Goal: Information Seeking & Learning: Learn about a topic

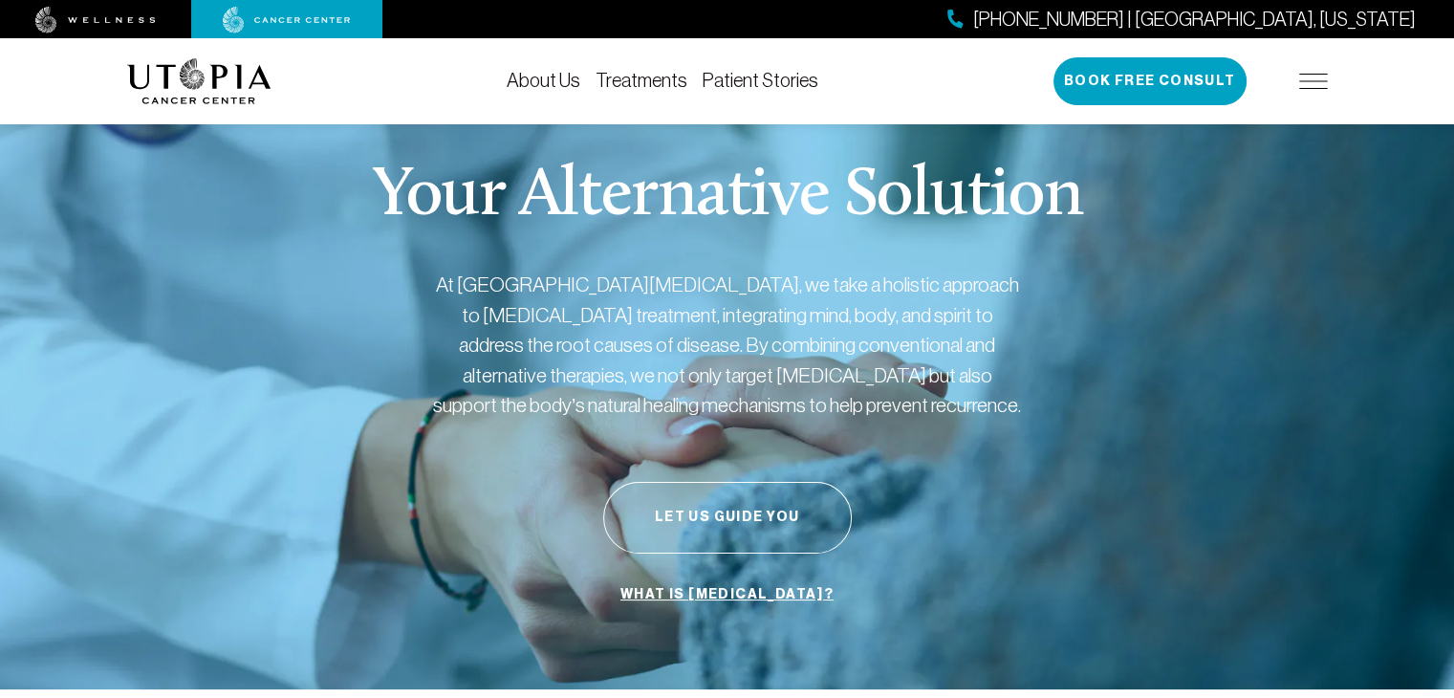
click at [394, 255] on div "Your Alternative Solution At [GEOGRAPHIC_DATA][MEDICAL_DATA], we take a holisti…" at bounding box center [727, 387] width 1200 height 603
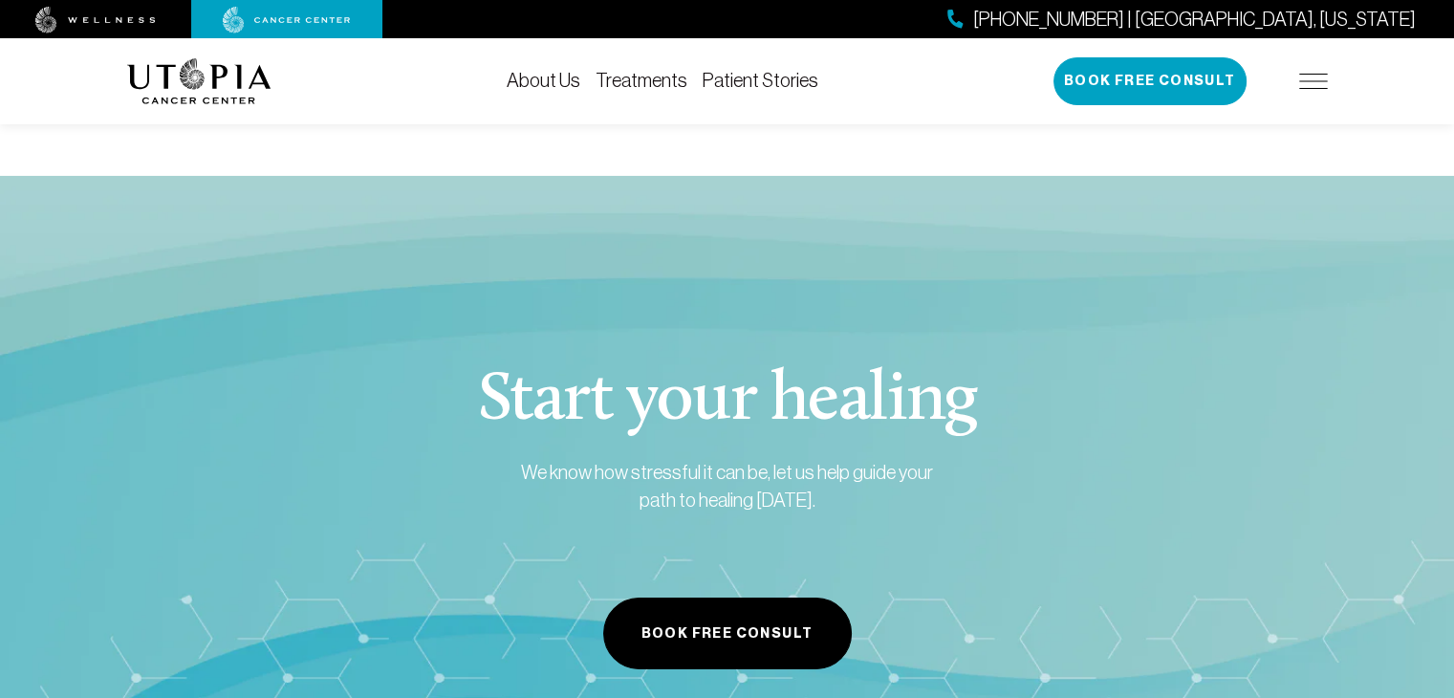
scroll to position [6563, 0]
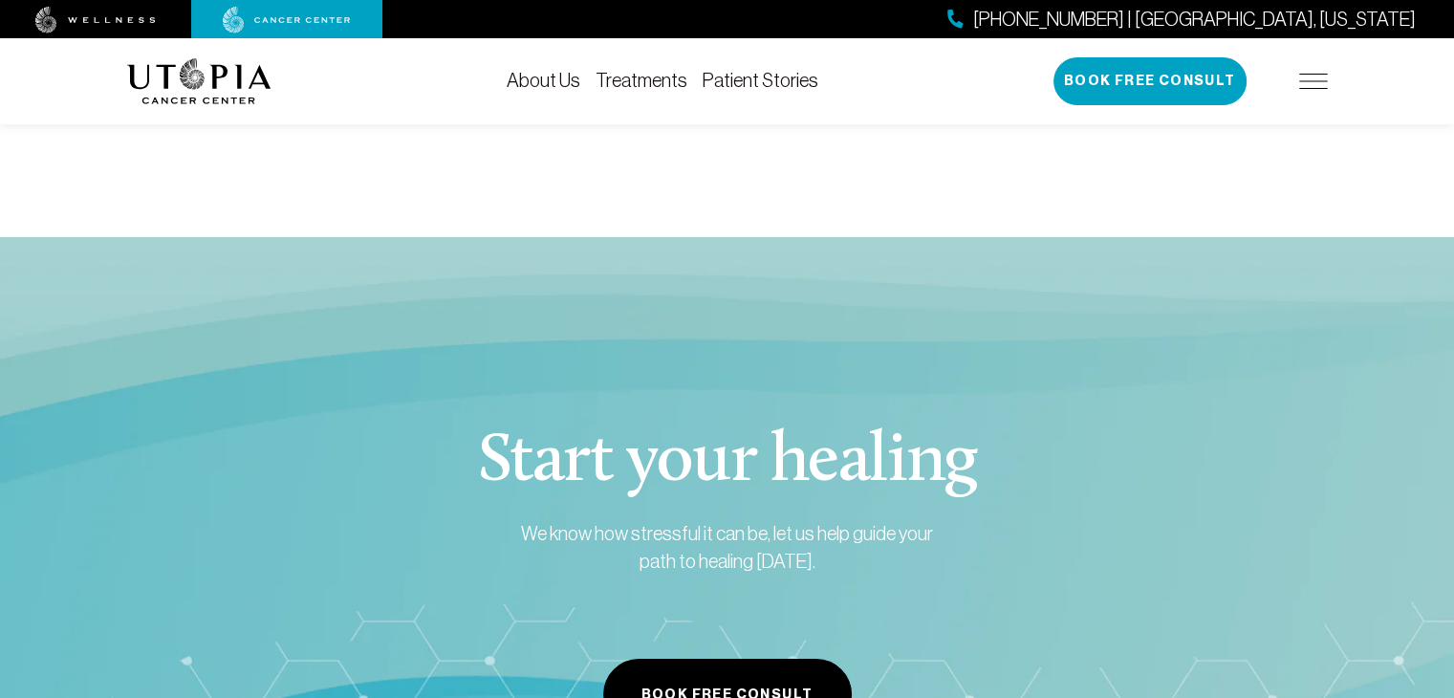
click at [1308, 77] on img at bounding box center [1313, 81] width 29 height 15
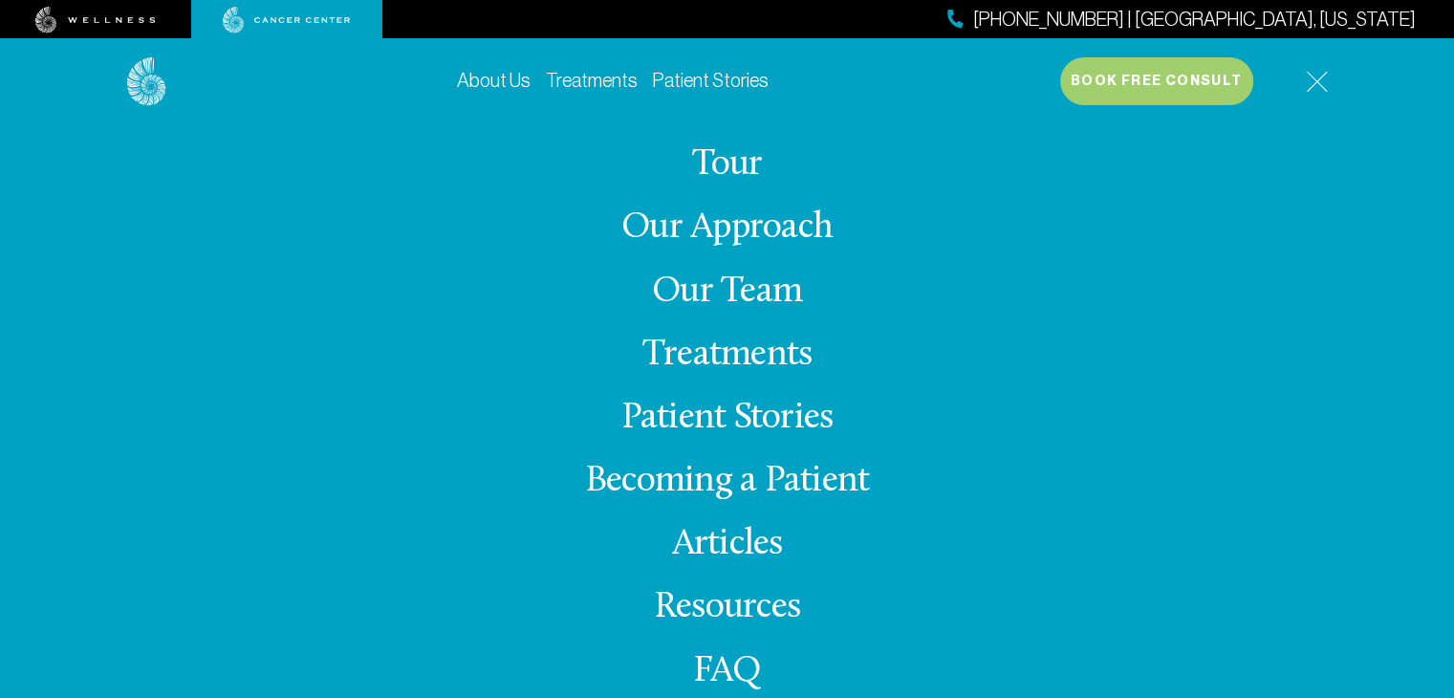
scroll to position [42, 0]
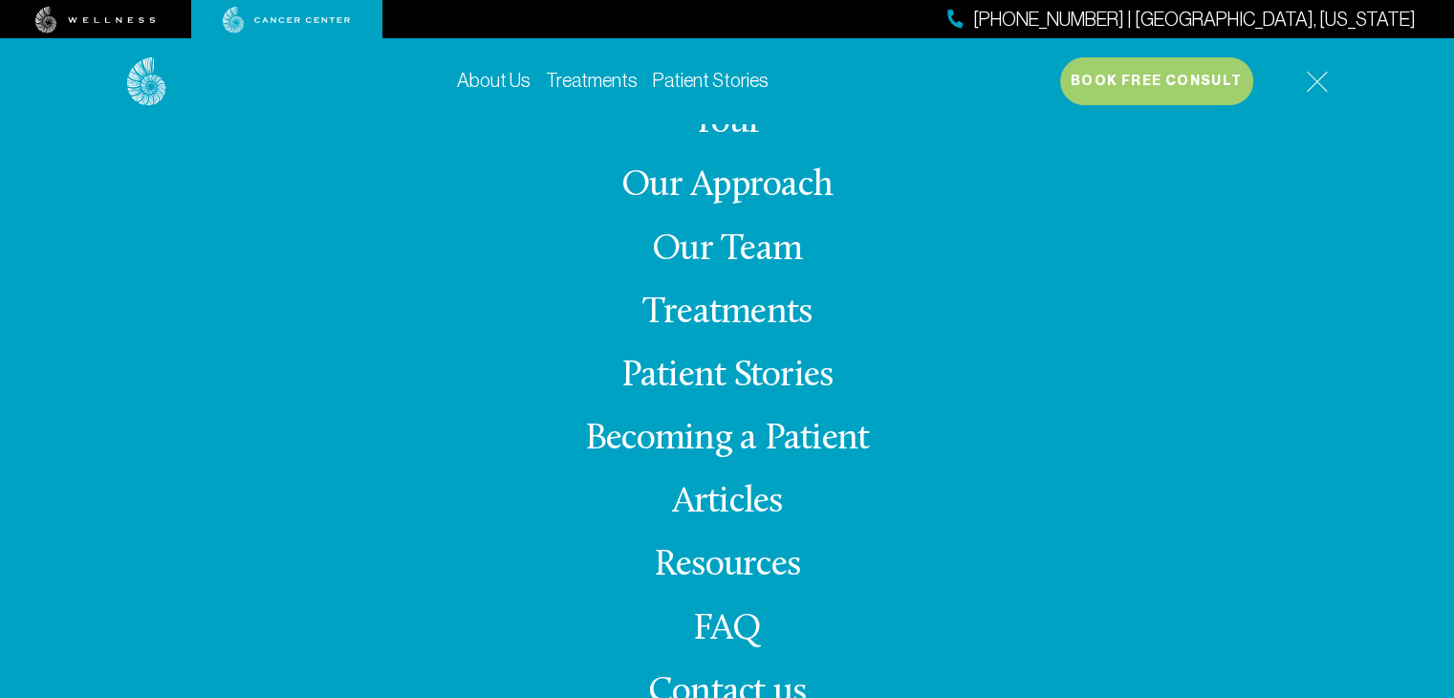
click at [724, 247] on link "Our Team" at bounding box center [727, 249] width 150 height 37
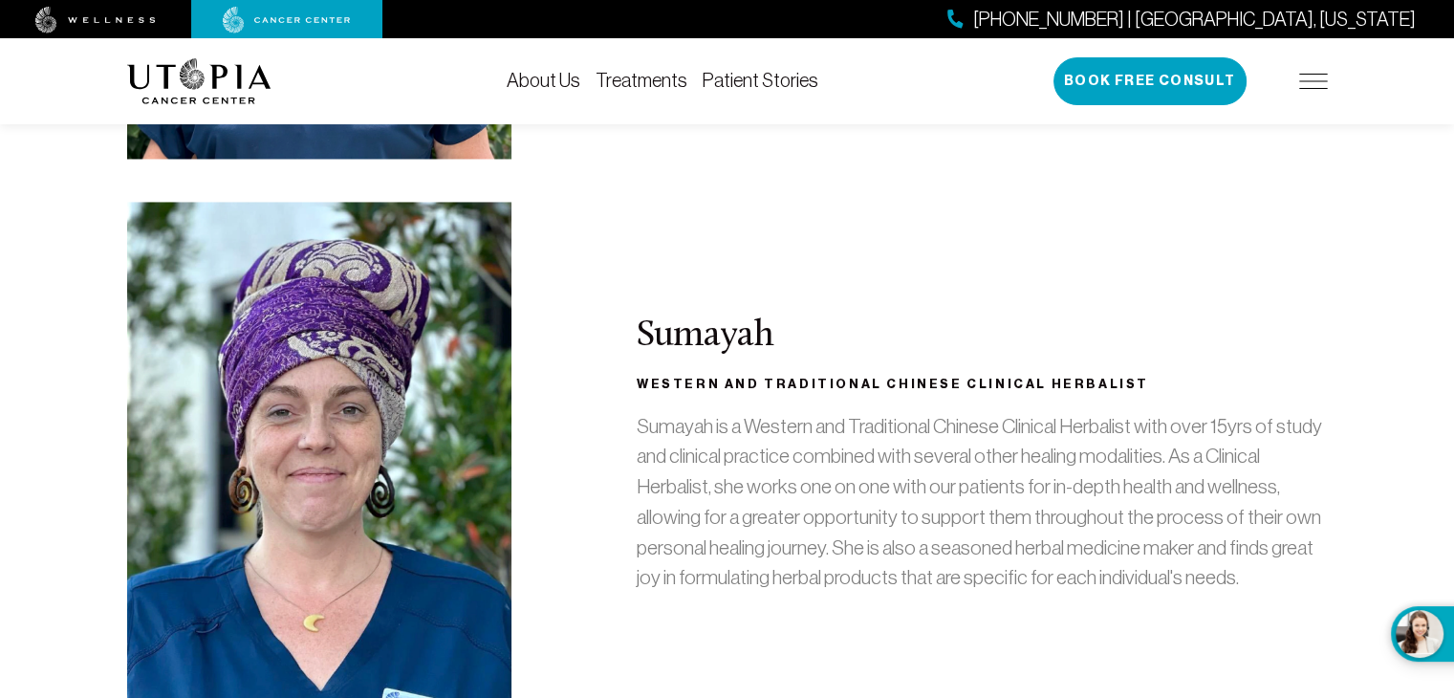
scroll to position [3127, 0]
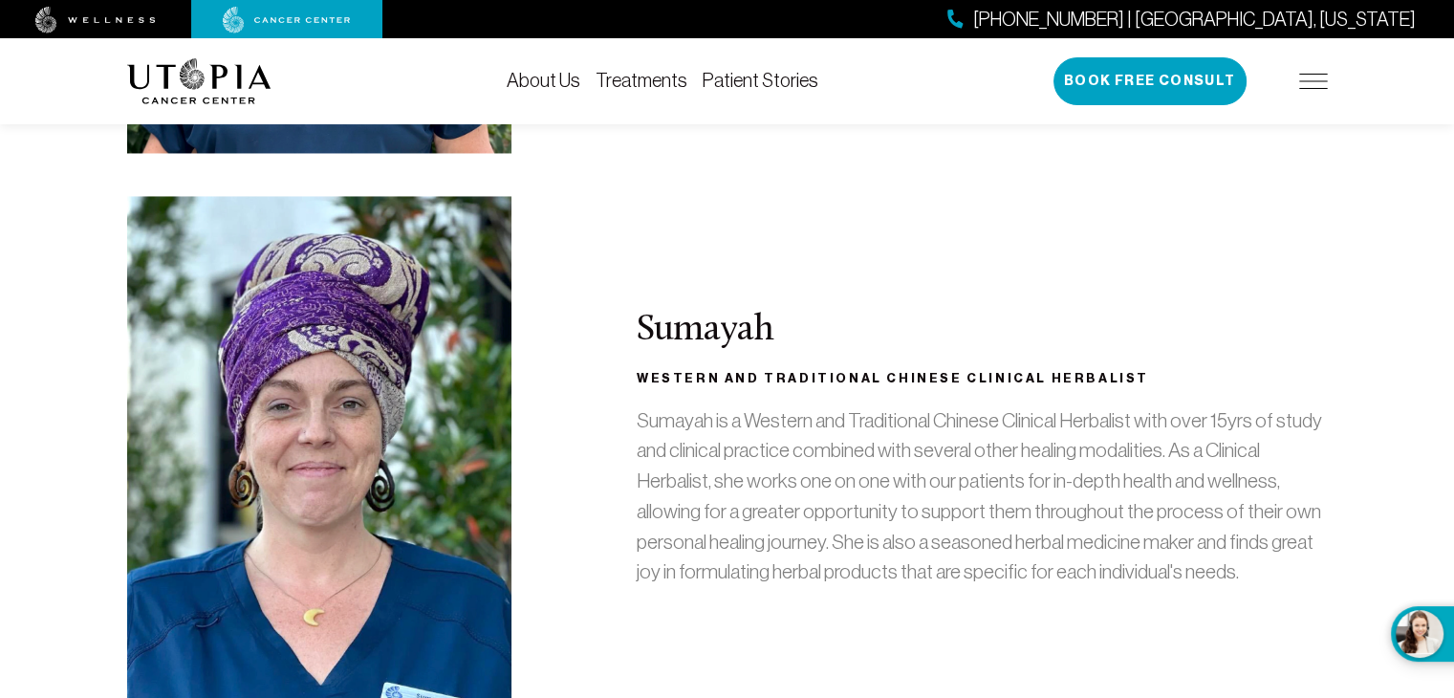
click at [546, 397] on div "Sumayah Western and Traditional Chinese Clinical Herbalist Sumayah is a Western…" at bounding box center [727, 456] width 1223 height 521
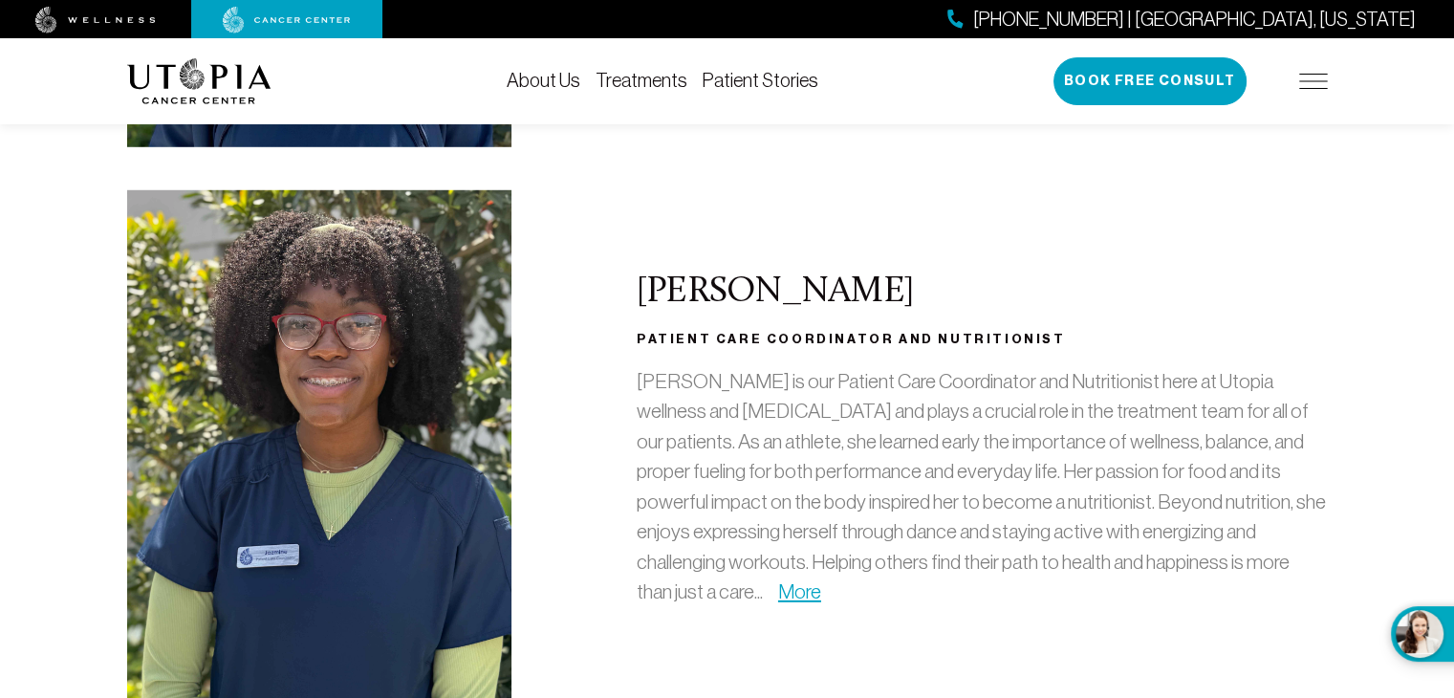
scroll to position [5547, 0]
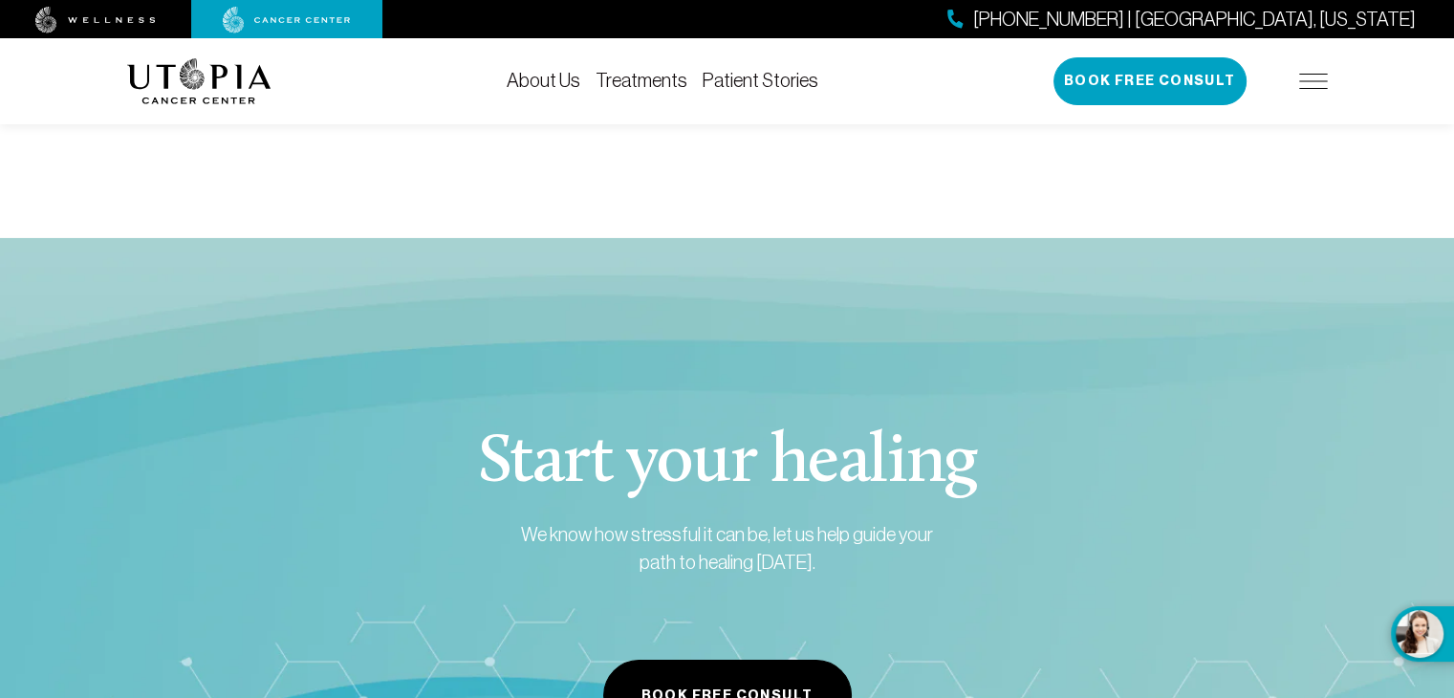
scroll to position [6563, 0]
